Goal: Task Accomplishment & Management: Manage account settings

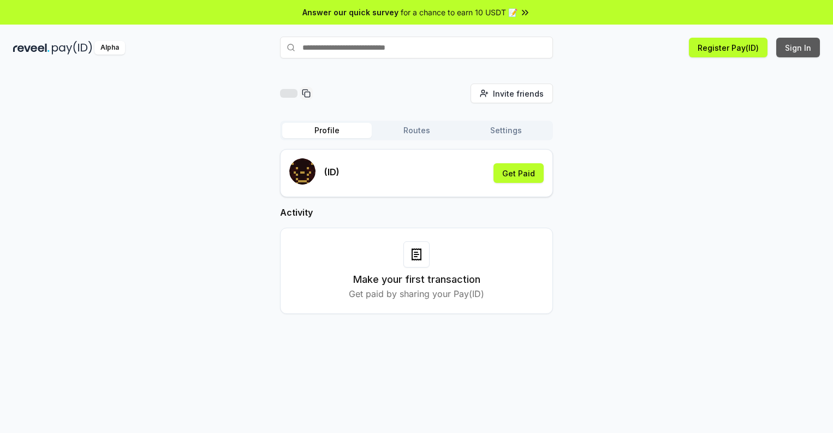
click at [798, 47] on button "Sign In" at bounding box center [798, 48] width 44 height 20
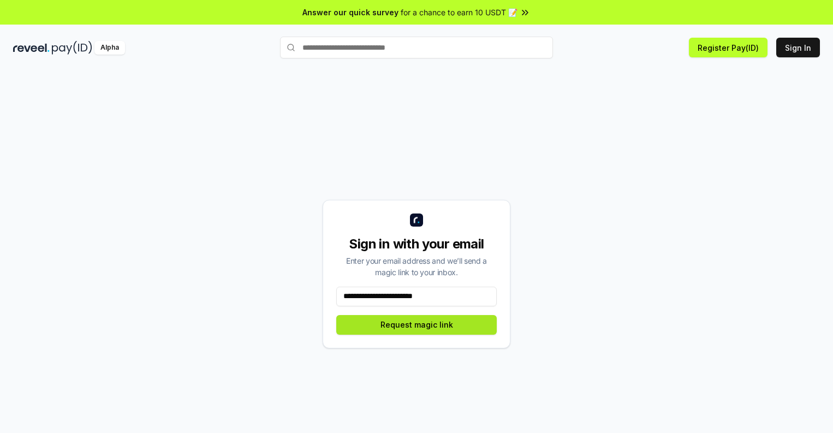
type input "**********"
click at [416, 324] on button "Request magic link" at bounding box center [416, 325] width 160 height 20
